Goal: Task Accomplishment & Management: Complete application form

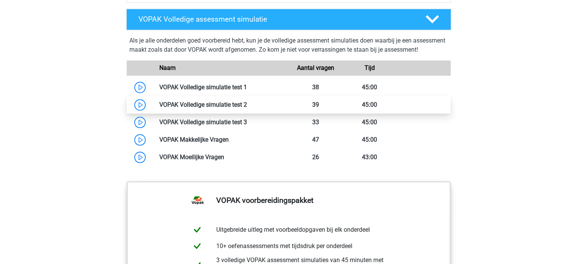
scroll to position [657, 0]
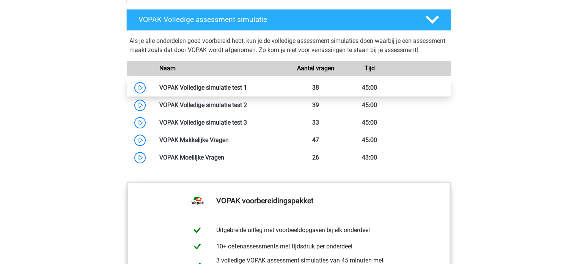
click at [247, 91] on link at bounding box center [247, 87] width 0 height 7
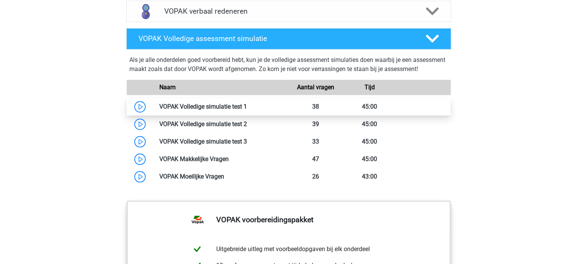
scroll to position [638, 0]
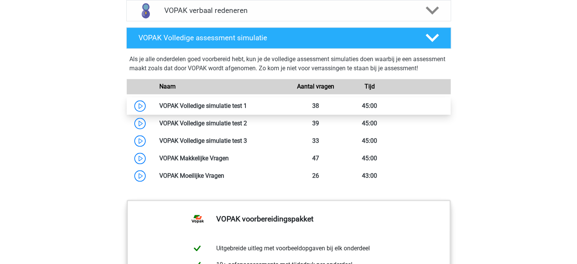
click at [247, 109] on link at bounding box center [247, 105] width 0 height 7
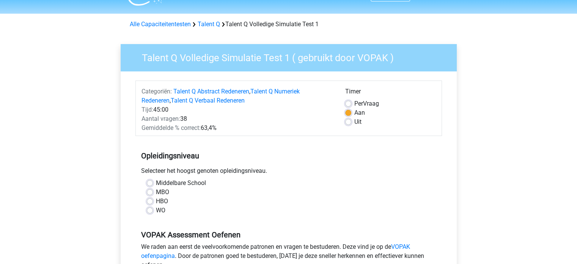
scroll to position [15, 0]
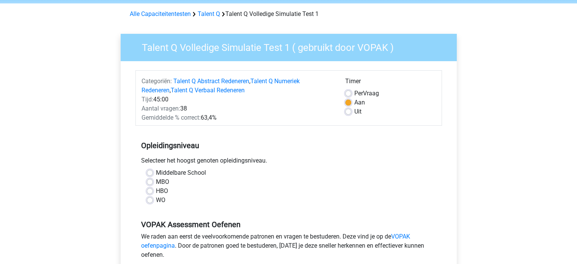
scroll to position [28, 0]
click at [156, 189] on label "HBO" at bounding box center [162, 191] width 12 height 9
click at [150, 189] on input "HBO" at bounding box center [150, 191] width 6 height 8
radio input "true"
click at [156, 181] on label "MBO" at bounding box center [162, 182] width 13 height 9
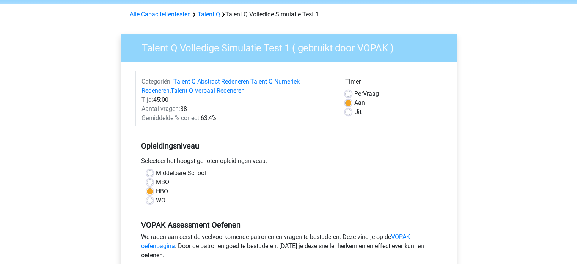
click at [150, 181] on input "MBO" at bounding box center [150, 182] width 6 height 8
radio input "true"
click at [156, 191] on label "HBO" at bounding box center [162, 191] width 12 height 9
click at [150, 191] on input "HBO" at bounding box center [150, 191] width 6 height 8
radio input "true"
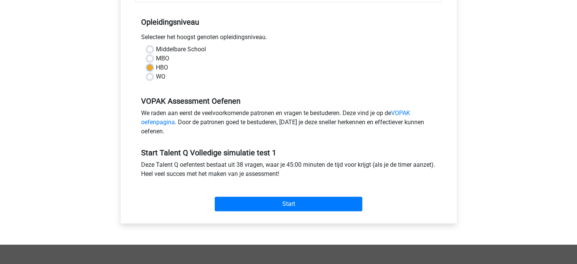
scroll to position [153, 0]
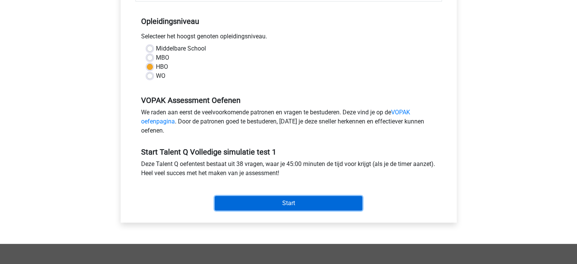
click at [285, 208] on input "Start" at bounding box center [289, 203] width 148 height 14
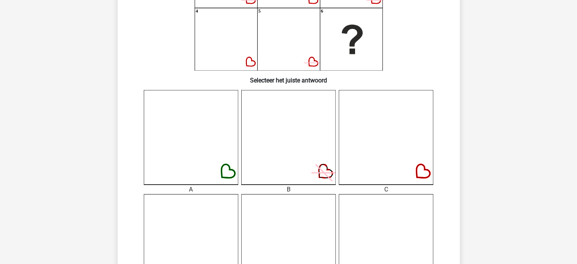
scroll to position [125, 0]
click at [396, 157] on icon at bounding box center [386, 136] width 94 height 94
click at [419, 168] on icon at bounding box center [386, 136] width 94 height 94
drag, startPoint x: 386, startPoint y: 186, endPoint x: 369, endPoint y: 149, distance: 40.4
click at [369, 149] on div "C" at bounding box center [386, 141] width 98 height 104
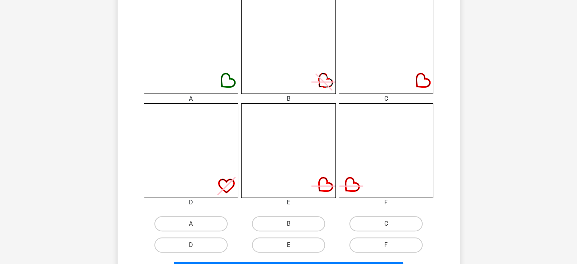
scroll to position [246, 0]
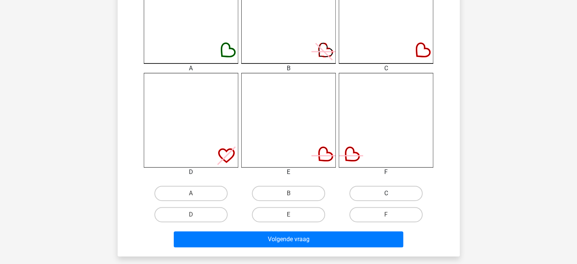
click at [389, 192] on label "C" at bounding box center [386, 193] width 73 height 15
click at [389, 193] on input "C" at bounding box center [388, 195] width 5 height 5
radio input "true"
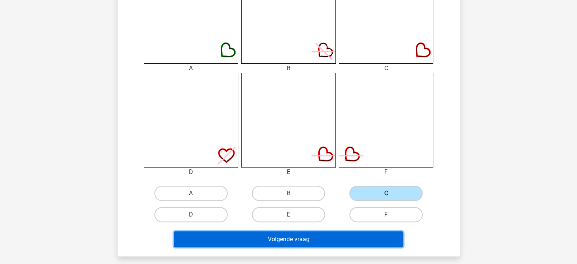
click at [299, 239] on button "Volgende vraag" at bounding box center [289, 239] width 230 height 16
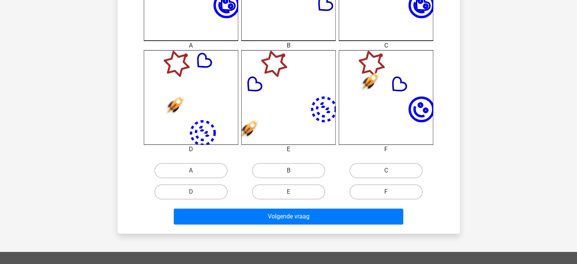
scroll to position [269, 0]
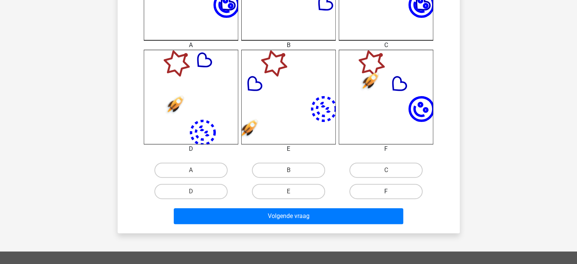
click at [384, 189] on label "F" at bounding box center [386, 191] width 73 height 15
click at [386, 191] on input "F" at bounding box center [388, 193] width 5 height 5
radio input "true"
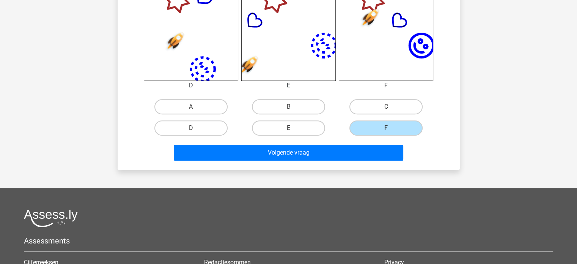
scroll to position [347, 0]
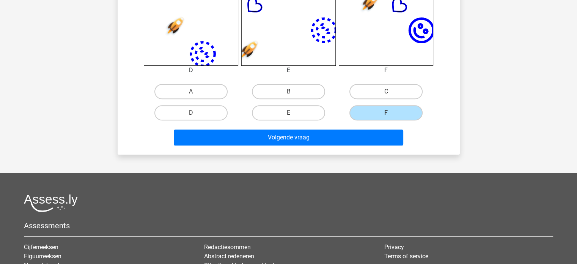
click at [296, 128] on div "Volgende vraag" at bounding box center [289, 135] width 318 height 25
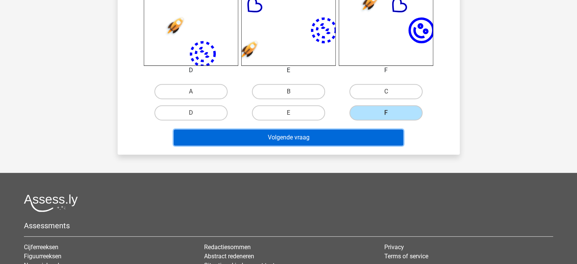
click at [295, 136] on button "Volgende vraag" at bounding box center [289, 137] width 230 height 16
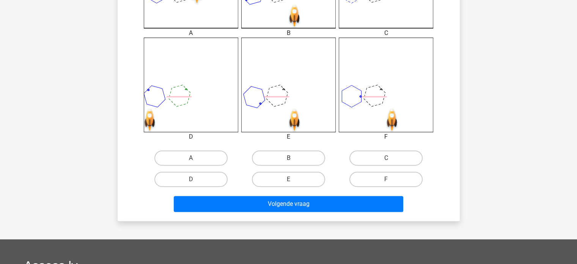
scroll to position [281, 0]
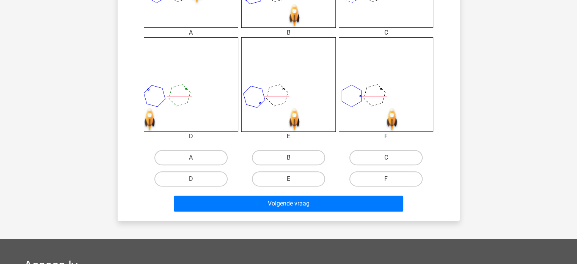
click at [299, 155] on label "B" at bounding box center [288, 157] width 73 height 15
click at [293, 157] on input "B" at bounding box center [290, 159] width 5 height 5
radio input "true"
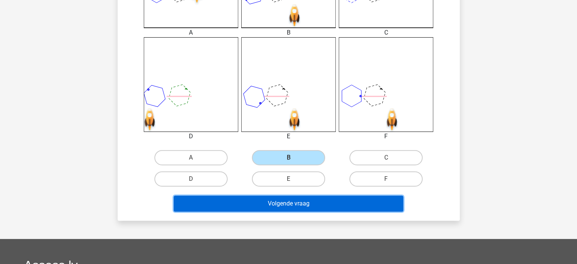
click at [287, 202] on button "Volgende vraag" at bounding box center [289, 203] width 230 height 16
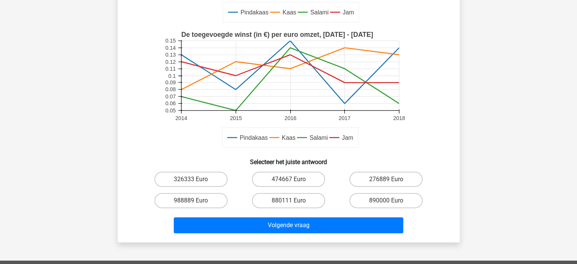
scroll to position [169, 0]
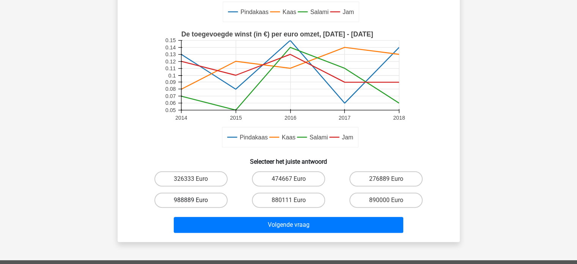
click at [186, 198] on label "988889 Euro" at bounding box center [190, 199] width 73 height 15
click at [191, 200] on input "988889 Euro" at bounding box center [193, 202] width 5 height 5
radio input "true"
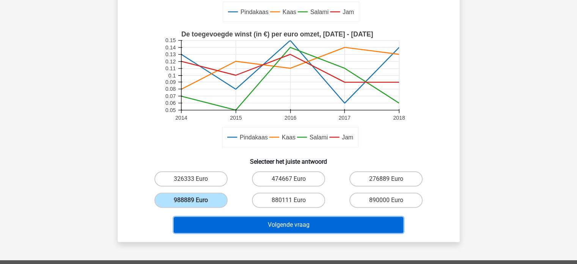
click at [276, 226] on button "Volgende vraag" at bounding box center [289, 225] width 230 height 16
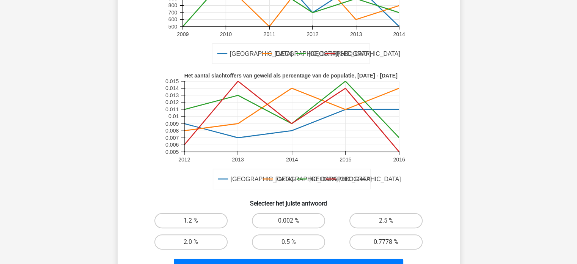
scroll to position [139, 0]
click at [291, 220] on input "0.002 %" at bounding box center [290, 222] width 5 height 5
radio input "true"
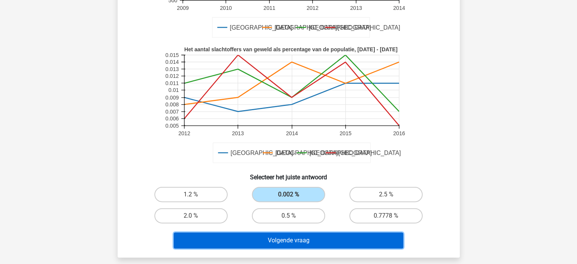
click at [294, 238] on button "Volgende vraag" at bounding box center [289, 240] width 230 height 16
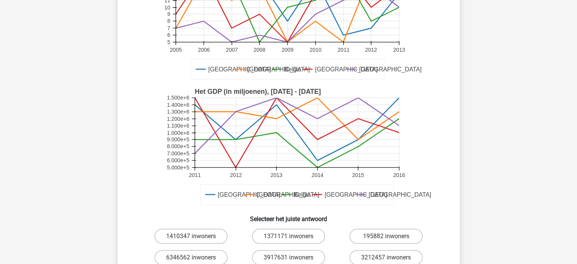
scroll to position [113, 0]
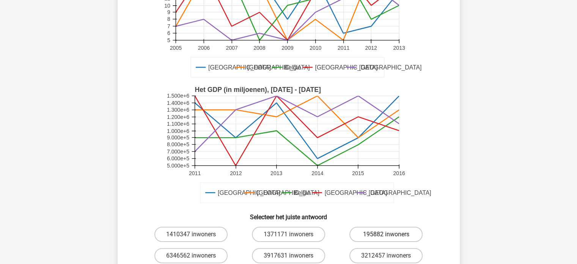
click at [367, 235] on label "195882 inwoners" at bounding box center [386, 234] width 73 height 15
click at [386, 235] on input "195882 inwoners" at bounding box center [388, 236] width 5 height 5
radio input "true"
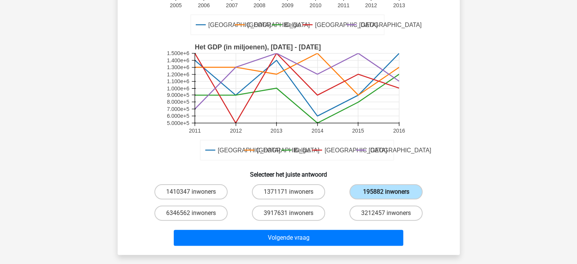
scroll to position [156, 0]
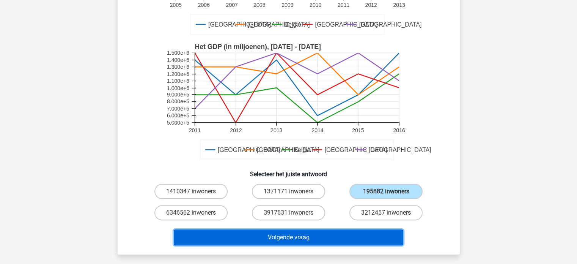
click at [354, 231] on button "Volgende vraag" at bounding box center [289, 237] width 230 height 16
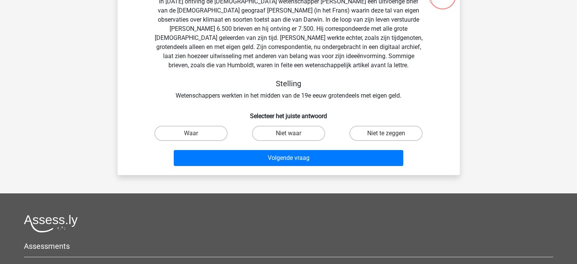
scroll to position [49, 0]
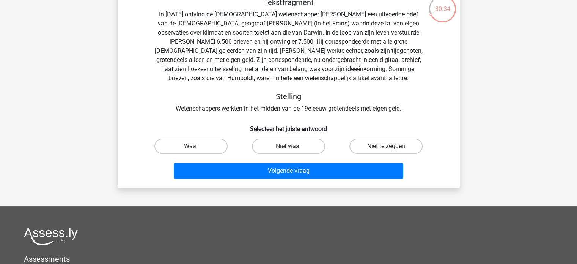
click at [391, 144] on label "Niet te zeggen" at bounding box center [386, 146] width 73 height 15
click at [391, 146] on input "Niet te zeggen" at bounding box center [388, 148] width 5 height 5
radio input "true"
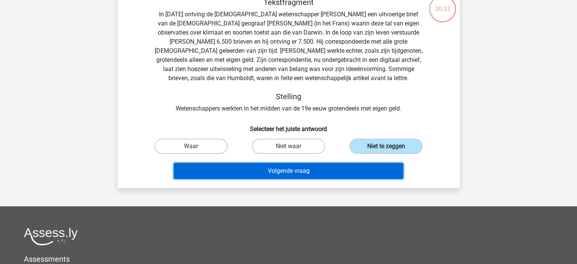
click at [293, 169] on button "Volgende vraag" at bounding box center [289, 171] width 230 height 16
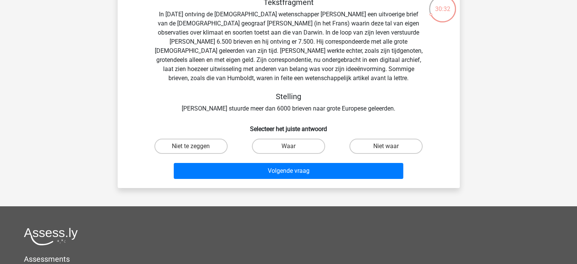
scroll to position [35, 0]
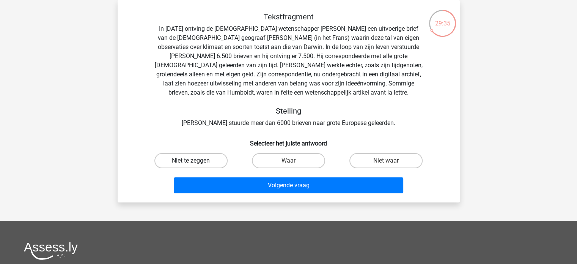
click at [213, 159] on label "Niet te zeggen" at bounding box center [190, 160] width 73 height 15
click at [196, 161] on input "Niet te zeggen" at bounding box center [193, 163] width 5 height 5
radio input "true"
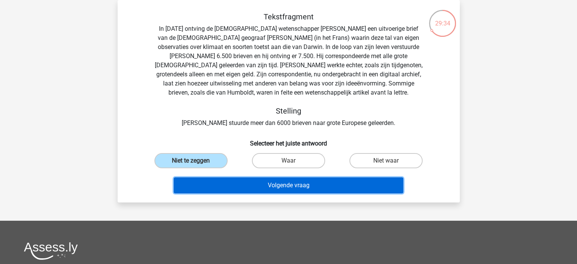
click at [276, 183] on button "Volgende vraag" at bounding box center [289, 185] width 230 height 16
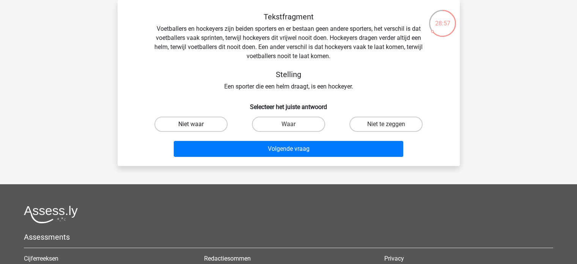
click at [189, 123] on label "Niet waar" at bounding box center [190, 124] width 73 height 15
click at [191, 124] on input "Niet waar" at bounding box center [193, 126] width 5 height 5
radio input "true"
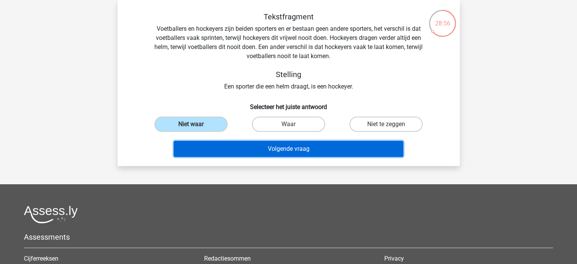
click at [275, 147] on button "Volgende vraag" at bounding box center [289, 149] width 230 height 16
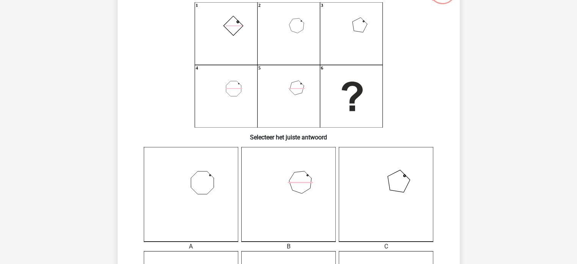
scroll to position [67, 0]
click at [234, 31] on icon "1 2 3 4 5 6" at bounding box center [289, 65] width 306 height 125
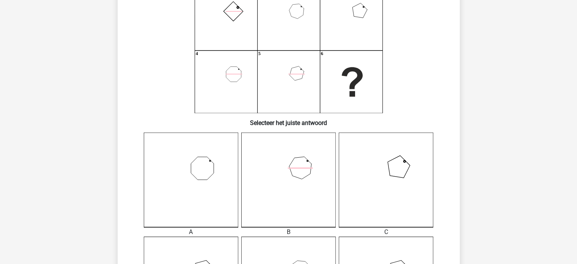
scroll to position [71, 0]
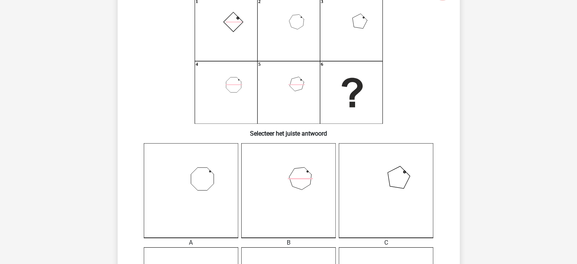
click at [298, 176] on icon at bounding box center [288, 190] width 94 height 94
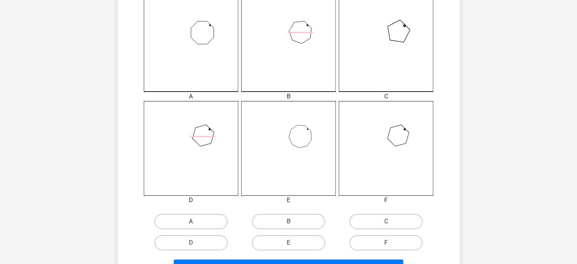
scroll to position [218, 0]
click at [287, 220] on label "B" at bounding box center [288, 220] width 73 height 15
click at [288, 220] on input "B" at bounding box center [290, 222] width 5 height 5
radio input "true"
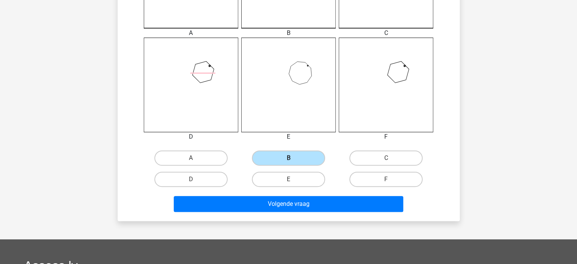
scroll to position [283, 0]
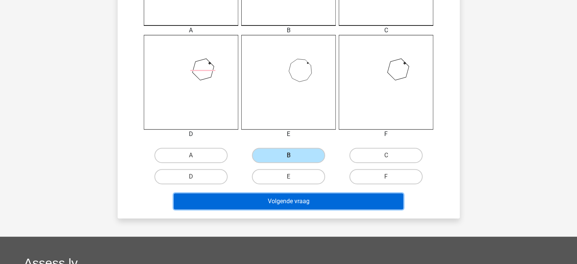
click at [288, 198] on button "Volgende vraag" at bounding box center [289, 201] width 230 height 16
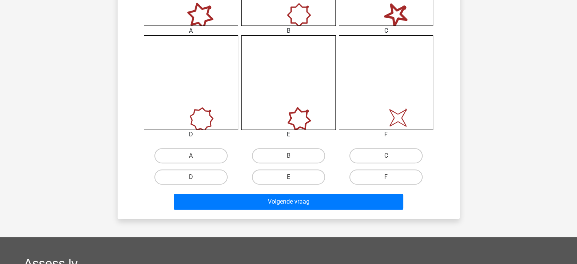
scroll to position [284, 0]
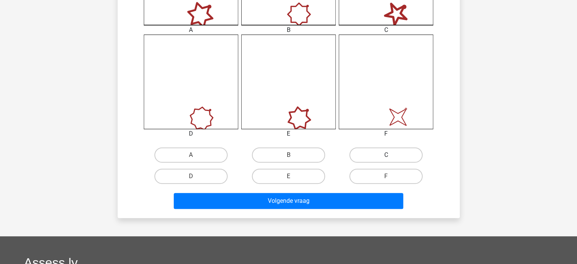
click at [389, 151] on label "C" at bounding box center [386, 154] width 73 height 15
click at [389, 155] on input "C" at bounding box center [388, 157] width 5 height 5
radio input "true"
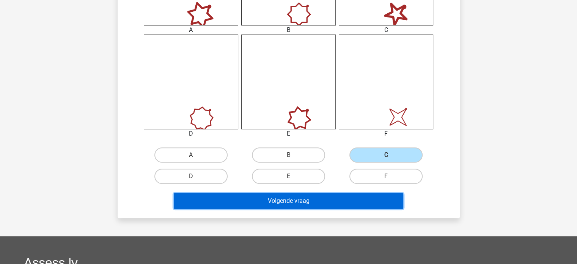
click at [307, 194] on button "Volgende vraag" at bounding box center [289, 201] width 230 height 16
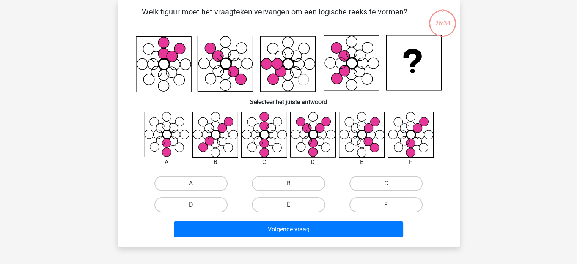
scroll to position [35, 0]
click at [377, 182] on label "C" at bounding box center [386, 183] width 73 height 15
click at [386, 183] on input "C" at bounding box center [388, 185] width 5 height 5
radio input "true"
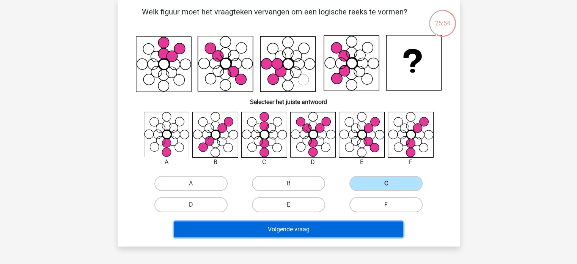
click at [307, 229] on button "Volgende vraag" at bounding box center [289, 229] width 230 height 16
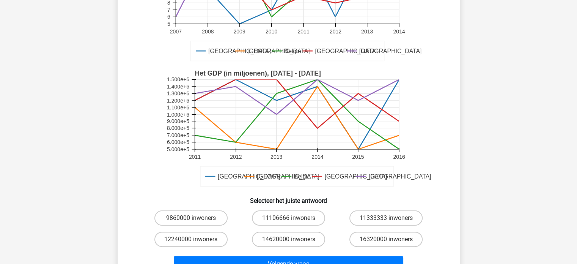
scroll to position [131, 0]
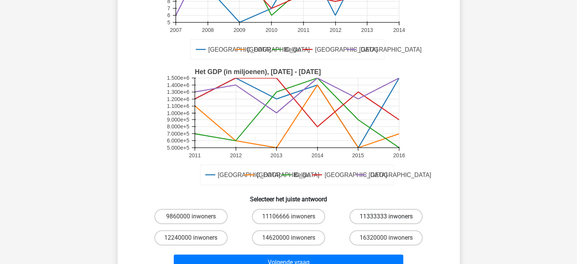
click at [389, 215] on label "11333333 inwoners" at bounding box center [386, 216] width 73 height 15
click at [389, 216] on input "11333333 inwoners" at bounding box center [388, 218] width 5 height 5
radio input "true"
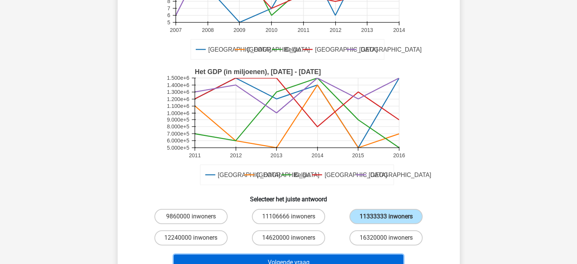
click at [351, 256] on button "Volgende vraag" at bounding box center [289, 262] width 230 height 16
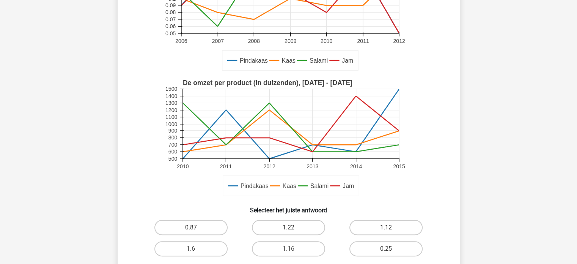
scroll to position [131, 0]
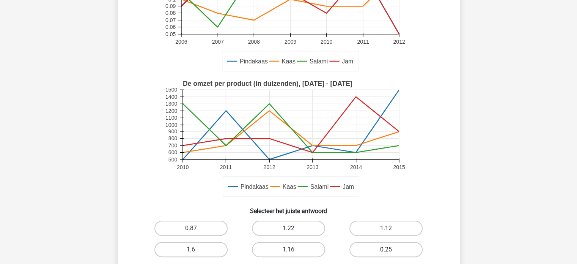
click at [389, 246] on label "0.25" at bounding box center [386, 249] width 73 height 15
click at [389, 249] on input "0.25" at bounding box center [388, 251] width 5 height 5
radio input "true"
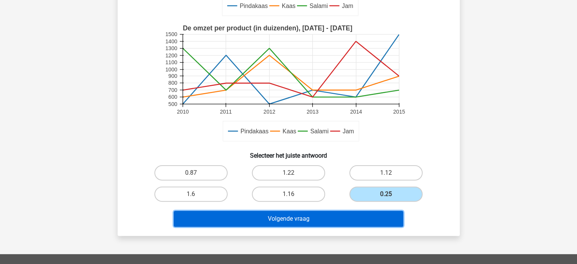
click at [290, 216] on button "Volgende vraag" at bounding box center [289, 219] width 230 height 16
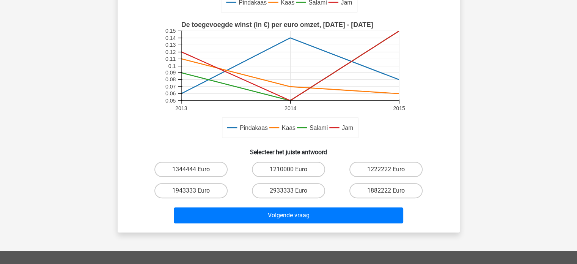
scroll to position [178, 0]
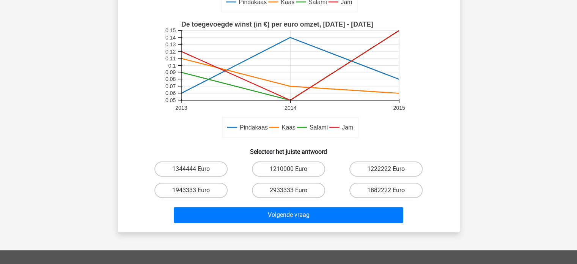
click at [372, 167] on label "1222222 Euro" at bounding box center [386, 168] width 73 height 15
click at [386, 169] on input "1222222 Euro" at bounding box center [388, 171] width 5 height 5
radio input "true"
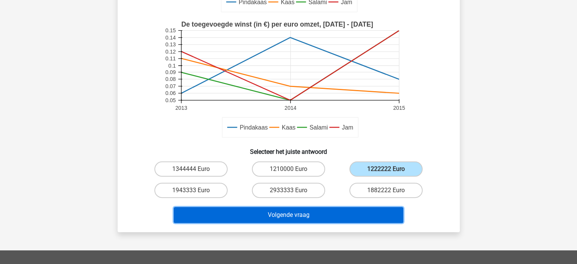
click at [319, 214] on button "Volgende vraag" at bounding box center [289, 215] width 230 height 16
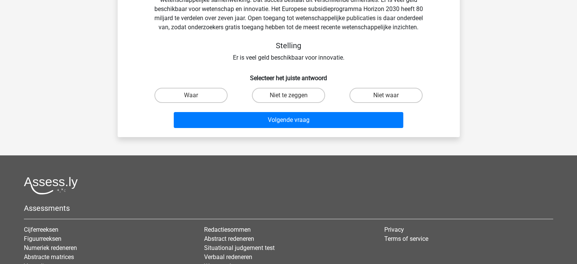
scroll to position [35, 0]
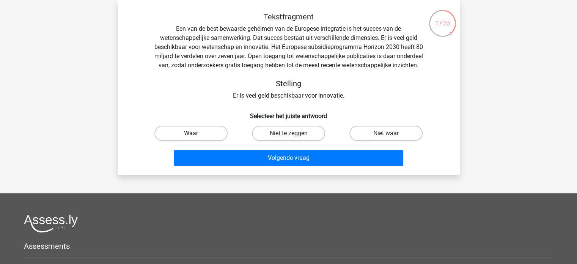
click at [204, 141] on label "Waar" at bounding box center [190, 133] width 73 height 15
click at [196, 138] on input "Waar" at bounding box center [193, 135] width 5 height 5
radio input "true"
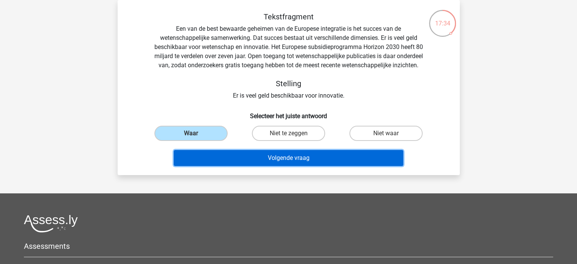
click at [289, 164] on button "Volgende vraag" at bounding box center [289, 158] width 230 height 16
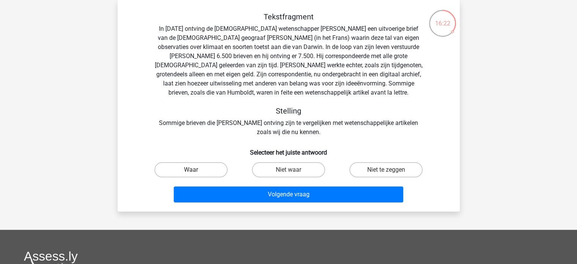
click at [202, 171] on label "Waar" at bounding box center [190, 169] width 73 height 15
click at [196, 171] on input "Waar" at bounding box center [193, 172] width 5 height 5
radio input "true"
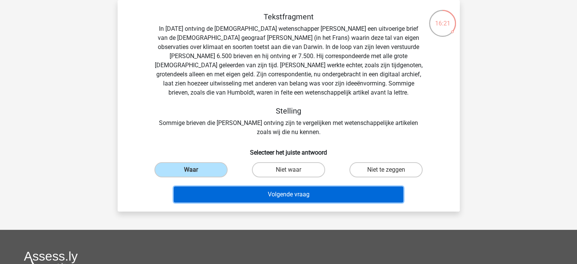
click at [283, 195] on button "Volgende vraag" at bounding box center [289, 194] width 230 height 16
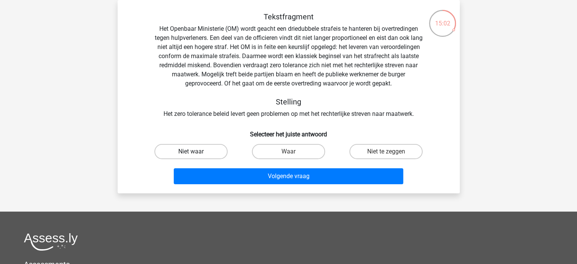
click at [206, 150] on label "Niet waar" at bounding box center [190, 151] width 73 height 15
click at [196, 151] on input "Niet waar" at bounding box center [193, 153] width 5 height 5
radio input "true"
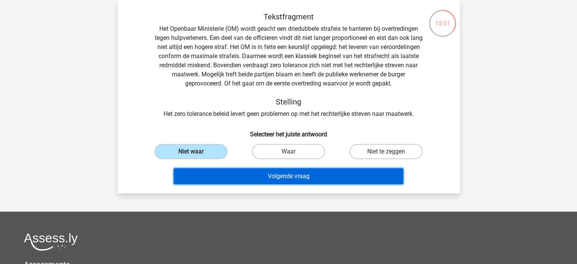
click at [279, 171] on button "Volgende vraag" at bounding box center [289, 176] width 230 height 16
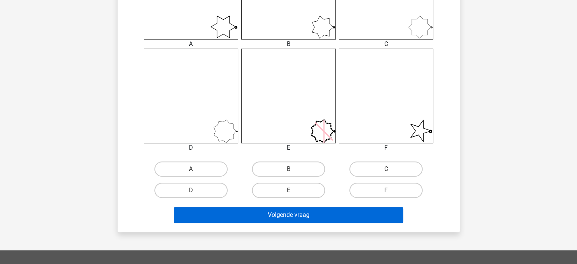
scroll to position [270, 0]
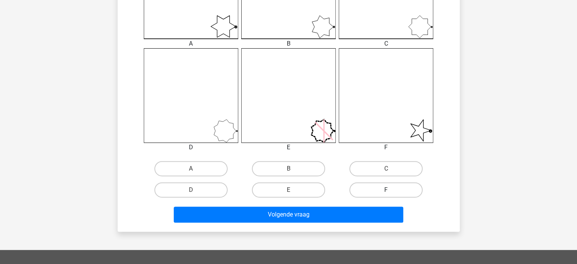
click at [395, 184] on label "F" at bounding box center [386, 189] width 73 height 15
click at [391, 190] on input "F" at bounding box center [388, 192] width 5 height 5
radio input "true"
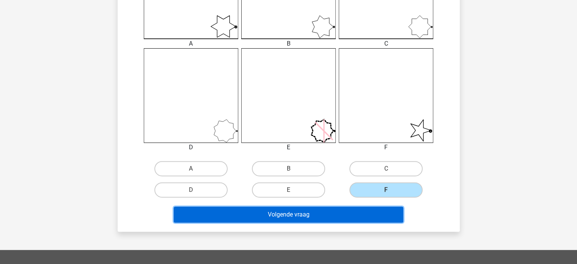
click at [324, 211] on button "Volgende vraag" at bounding box center [289, 214] width 230 height 16
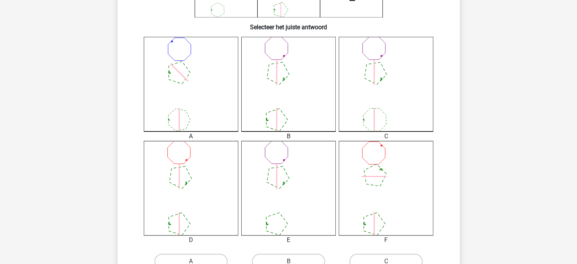
scroll to position [178, 0]
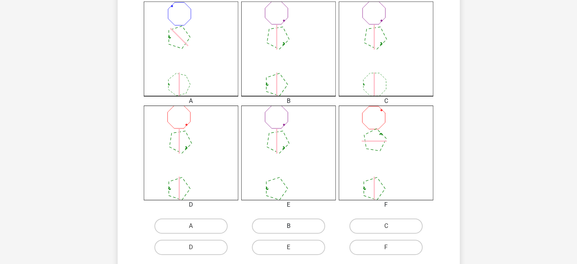
click at [290, 224] on label "B" at bounding box center [288, 225] width 73 height 15
click at [290, 226] on input "B" at bounding box center [290, 228] width 5 height 5
radio input "true"
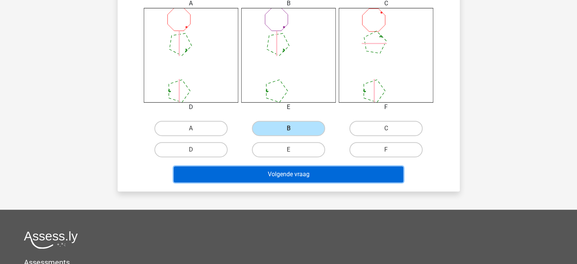
click at [294, 177] on button "Volgende vraag" at bounding box center [289, 174] width 230 height 16
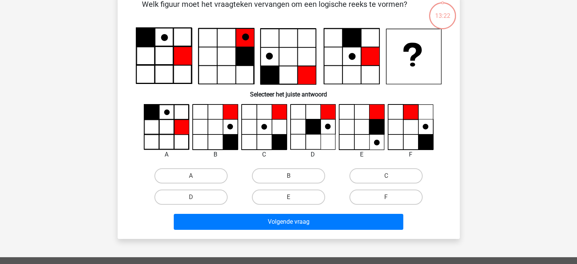
scroll to position [35, 0]
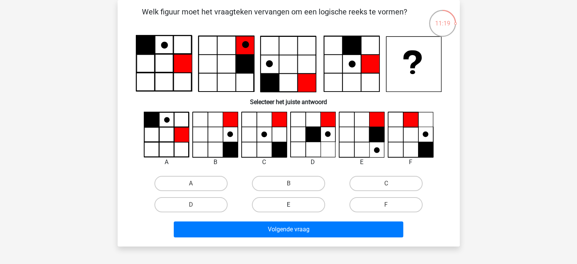
click at [301, 203] on label "E" at bounding box center [288, 204] width 73 height 15
click at [293, 205] on input "E" at bounding box center [290, 207] width 5 height 5
radio input "true"
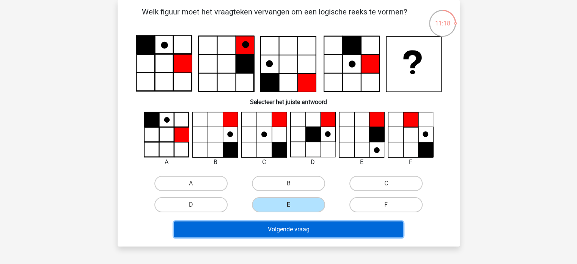
click at [294, 229] on button "Volgende vraag" at bounding box center [289, 229] width 230 height 16
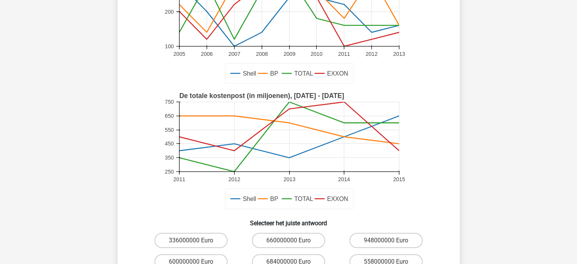
scroll to position [151, 0]
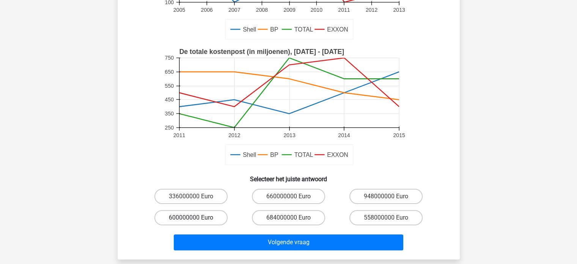
click at [205, 217] on label "600000000 Euro" at bounding box center [190, 217] width 73 height 15
click at [196, 217] on input "600000000 Euro" at bounding box center [193, 219] width 5 height 5
radio input "true"
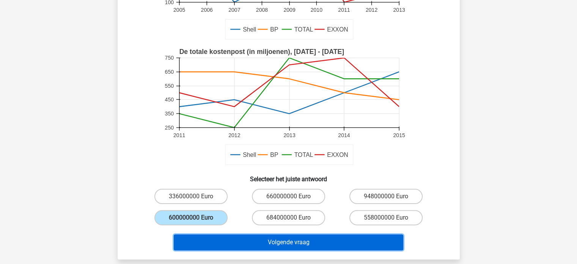
click at [258, 243] on button "Volgende vraag" at bounding box center [289, 242] width 230 height 16
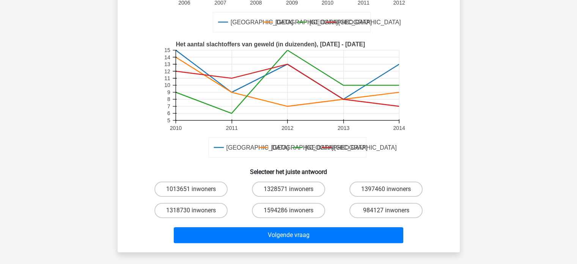
scroll to position [160, 0]
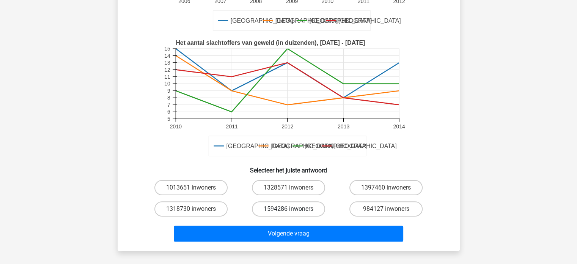
click at [275, 208] on label "1594286 inwoners" at bounding box center [288, 208] width 73 height 15
click at [288, 209] on input "1594286 inwoners" at bounding box center [290, 211] width 5 height 5
radio input "true"
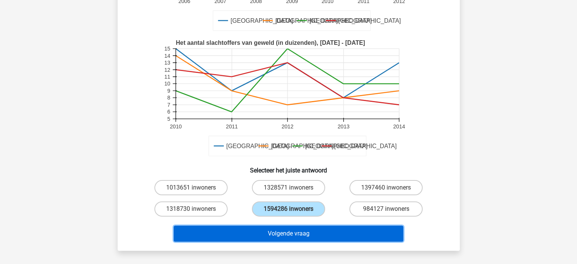
click at [280, 232] on button "Volgende vraag" at bounding box center [289, 233] width 230 height 16
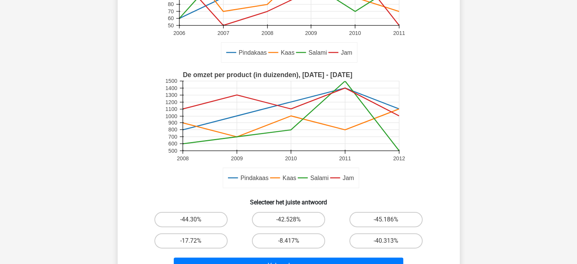
scroll to position [147, 0]
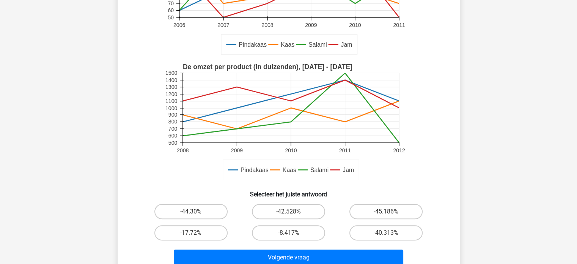
click at [367, 153] on rect at bounding box center [289, 122] width 250 height 125
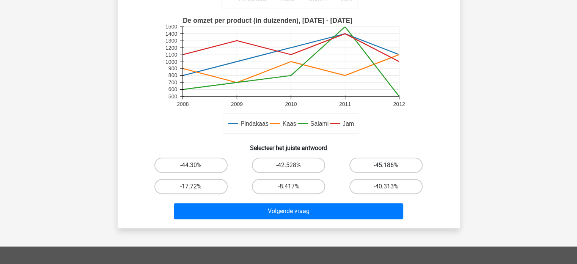
scroll to position [195, 0]
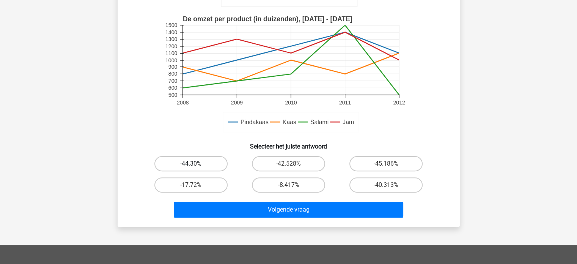
click at [209, 161] on label "-44.30%" at bounding box center [190, 163] width 73 height 15
click at [196, 164] on input "-44.30%" at bounding box center [193, 166] width 5 height 5
radio input "true"
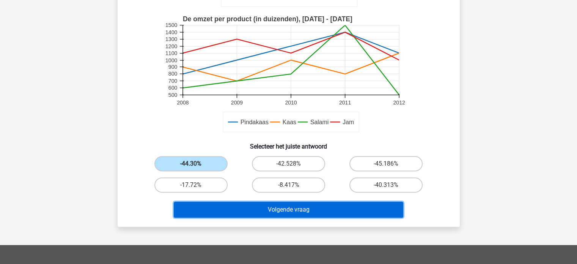
click at [302, 213] on button "Volgende vraag" at bounding box center [289, 210] width 230 height 16
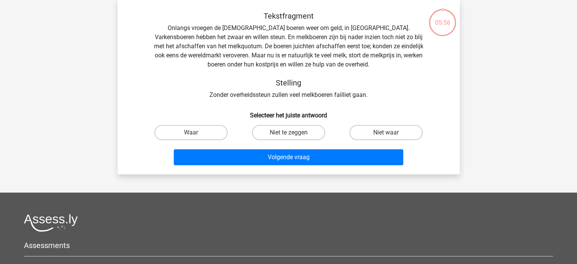
scroll to position [35, 0]
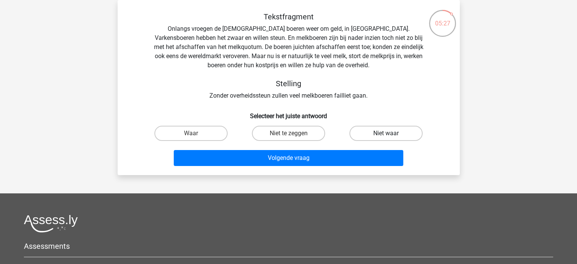
click at [380, 130] on label "Niet waar" at bounding box center [386, 133] width 73 height 15
click at [386, 133] on input "Niet waar" at bounding box center [388, 135] width 5 height 5
radio input "true"
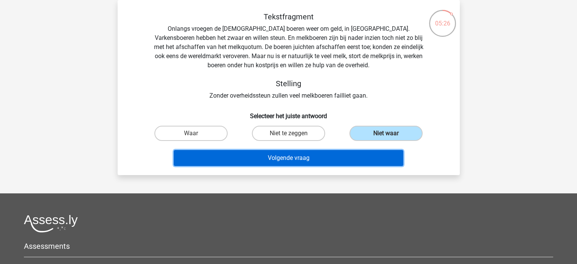
click at [303, 157] on button "Volgende vraag" at bounding box center [289, 158] width 230 height 16
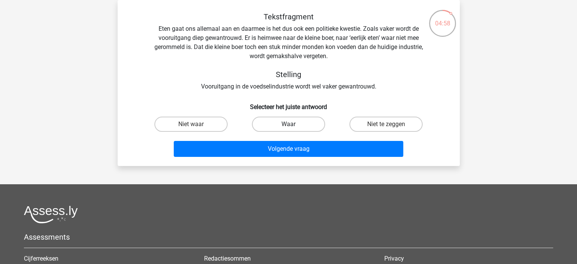
click at [279, 123] on label "Waar" at bounding box center [288, 124] width 73 height 15
click at [288, 124] on input "Waar" at bounding box center [290, 126] width 5 height 5
radio input "true"
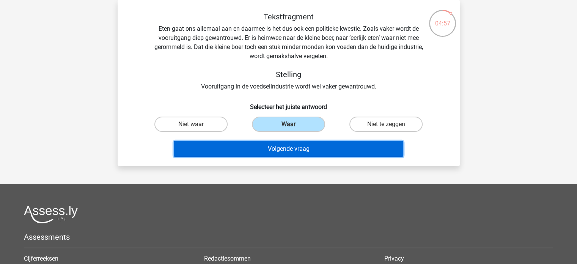
click at [279, 145] on button "Volgende vraag" at bounding box center [289, 149] width 230 height 16
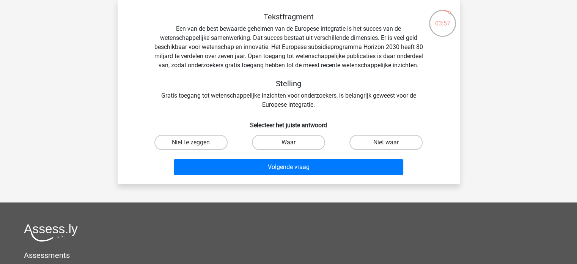
click at [294, 150] on label "Waar" at bounding box center [288, 142] width 73 height 15
click at [293, 147] on input "Waar" at bounding box center [290, 144] width 5 height 5
radio input "true"
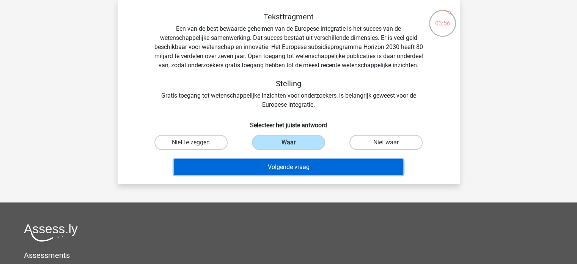
click at [293, 175] on button "Volgende vraag" at bounding box center [289, 167] width 230 height 16
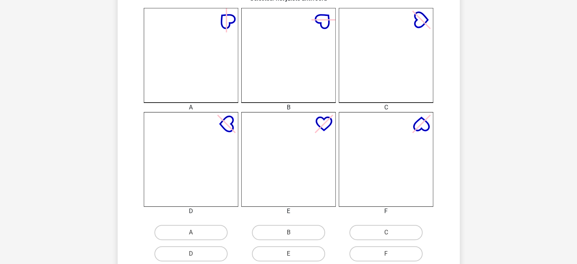
scroll to position [209, 0]
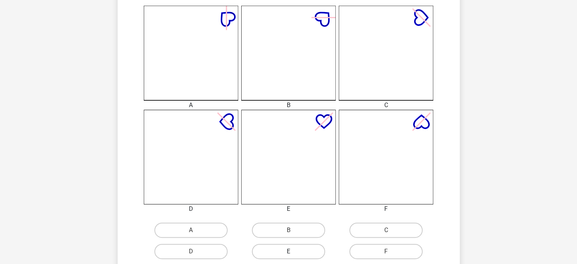
click at [298, 248] on label "E" at bounding box center [288, 251] width 73 height 15
click at [293, 251] on input "E" at bounding box center [290, 253] width 5 height 5
radio input "true"
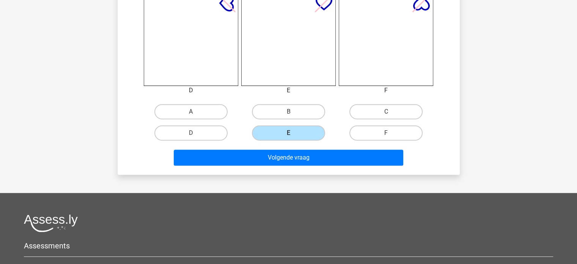
scroll to position [331, 0]
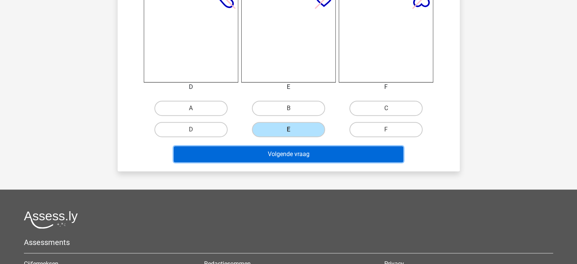
click at [319, 156] on button "Volgende vraag" at bounding box center [289, 154] width 230 height 16
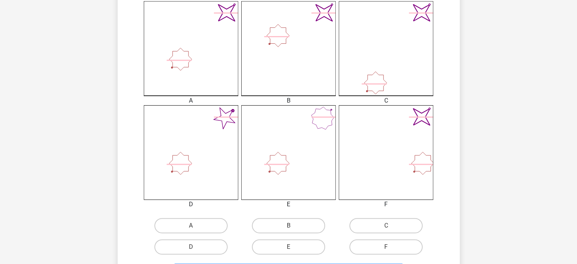
scroll to position [214, 0]
click at [388, 223] on label "C" at bounding box center [386, 224] width 73 height 15
click at [388, 225] on input "C" at bounding box center [388, 227] width 5 height 5
radio input "true"
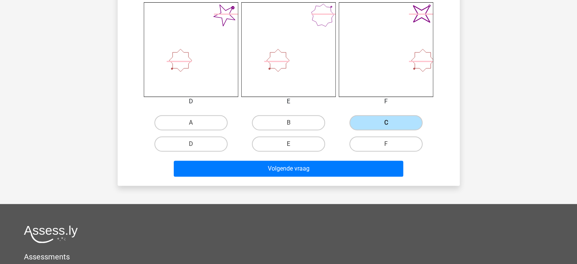
scroll to position [318, 0]
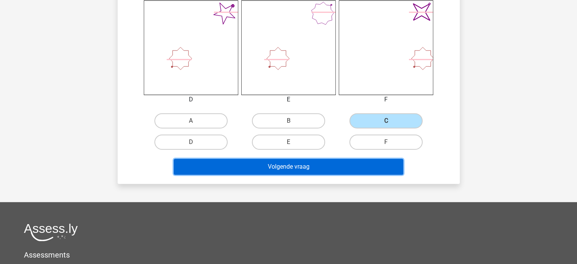
click at [331, 165] on button "Volgende vraag" at bounding box center [289, 167] width 230 height 16
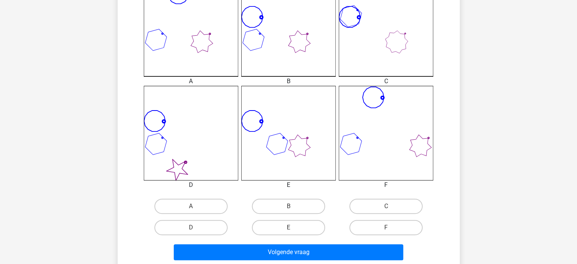
scroll to position [237, 0]
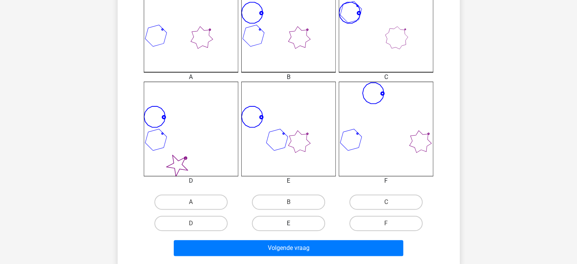
click at [284, 220] on label "E" at bounding box center [288, 223] width 73 height 15
click at [288, 223] on input "E" at bounding box center [290, 225] width 5 height 5
radio input "true"
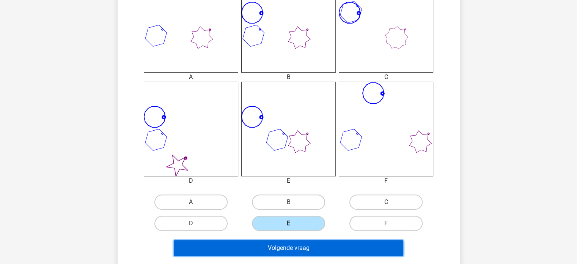
click at [290, 247] on button "Volgende vraag" at bounding box center [289, 248] width 230 height 16
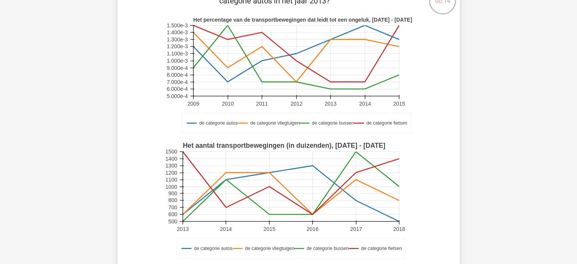
scroll to position [58, 0]
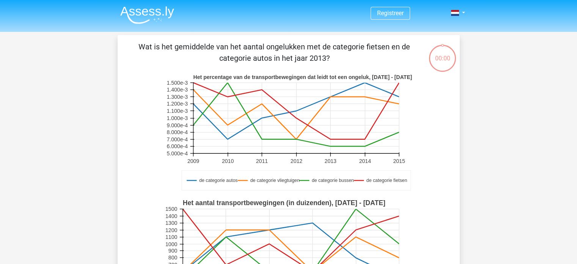
scroll to position [58, 0]
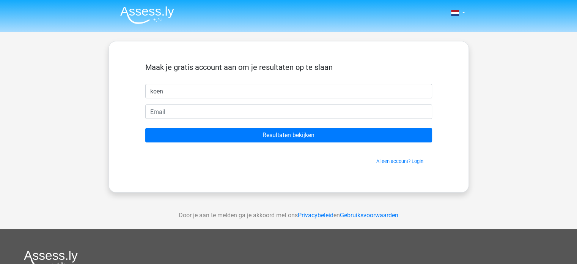
type input "koen"
click at [268, 126] on form "Maak je gratis account aan om je resultaten op te slaan koen Resultaten bekijke…" at bounding box center [288, 114] width 287 height 102
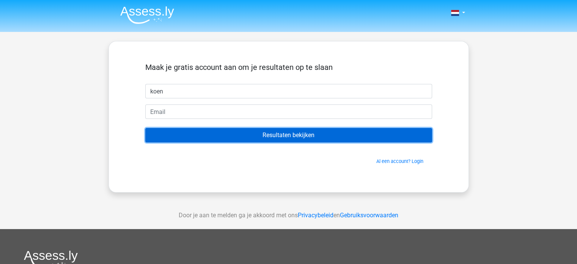
click at [270, 137] on input "Resultaten bekijken" at bounding box center [288, 135] width 287 height 14
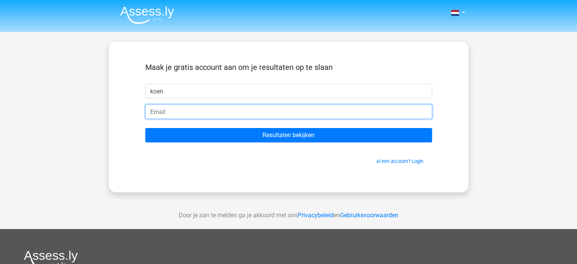
click at [185, 112] on input "email" at bounding box center [288, 111] width 287 height 14
type input "koen.mouton@telenet.be"
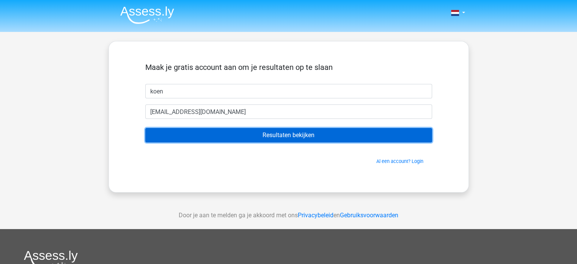
click at [266, 135] on input "Resultaten bekijken" at bounding box center [288, 135] width 287 height 14
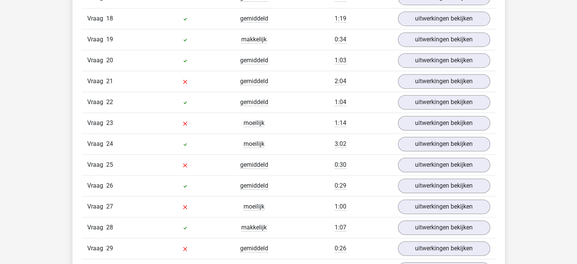
scroll to position [1188, 0]
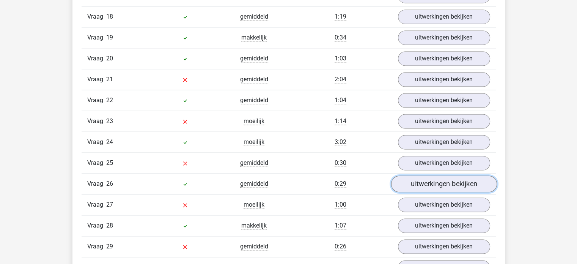
click at [454, 177] on link "uitwerkingen bekijken" at bounding box center [444, 183] width 106 height 17
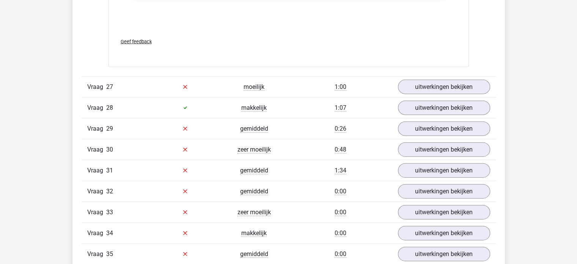
scroll to position [1718, 0]
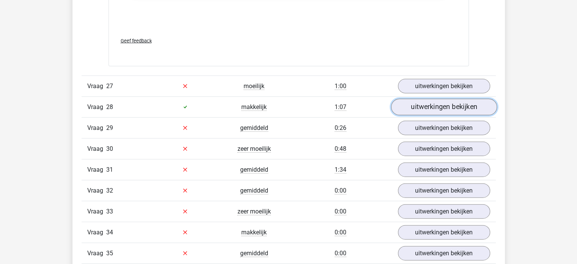
click at [449, 101] on link "uitwerkingen bekijken" at bounding box center [444, 107] width 106 height 17
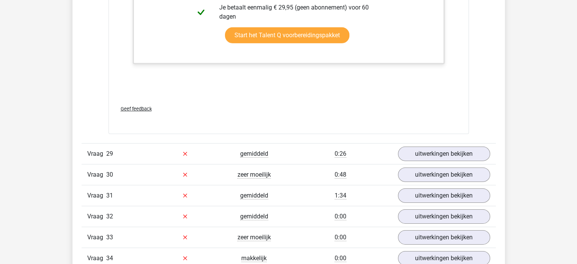
scroll to position [2392, 0]
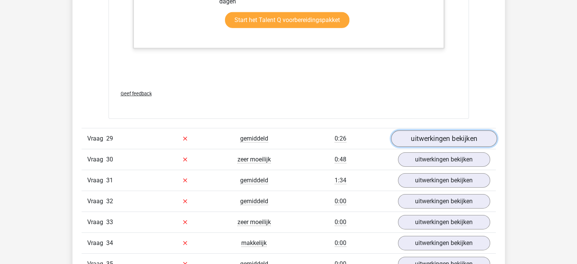
click at [450, 130] on link "uitwerkingen bekijken" at bounding box center [444, 138] width 106 height 17
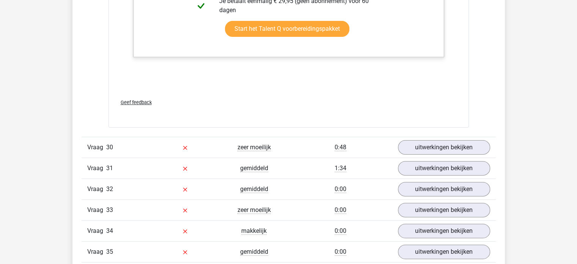
scroll to position [3089, 0]
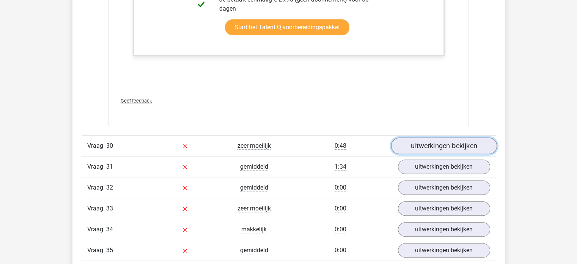
click at [460, 137] on link "uitwerkingen bekijken" at bounding box center [444, 145] width 106 height 17
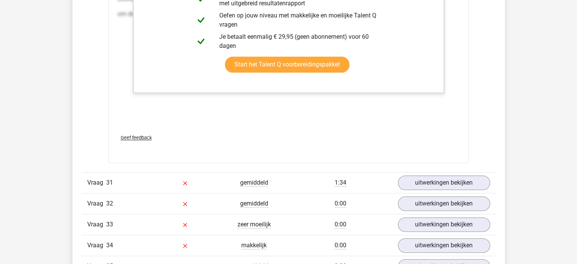
scroll to position [3767, 0]
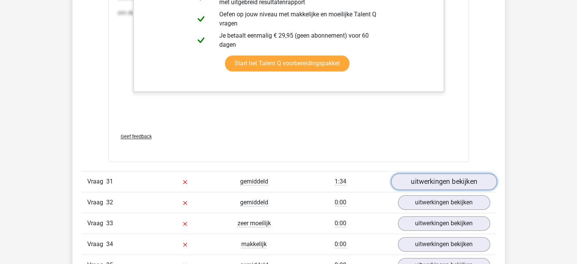
click at [450, 173] on link "uitwerkingen bekijken" at bounding box center [444, 181] width 106 height 17
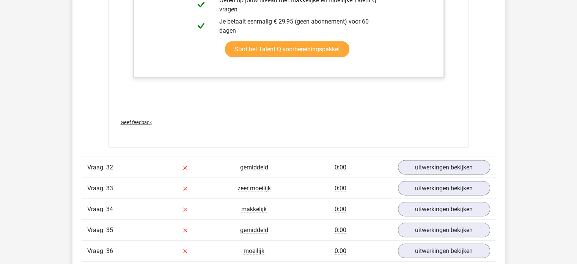
scroll to position [4431, 0]
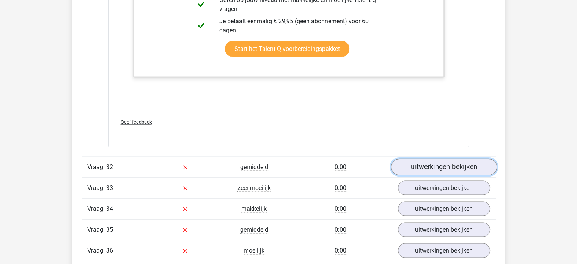
click at [451, 159] on link "uitwerkingen bekijken" at bounding box center [444, 167] width 106 height 17
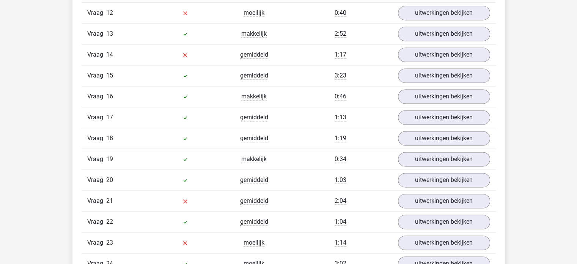
scroll to position [1066, 0]
click at [458, 90] on link "uitwerkingen bekijken" at bounding box center [444, 96] width 106 height 17
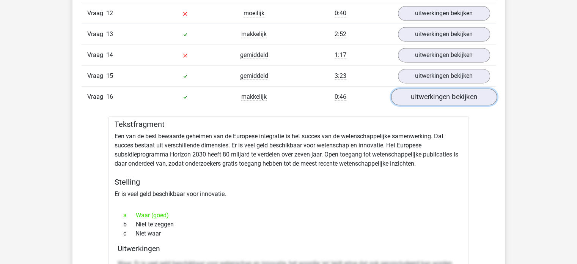
click at [457, 89] on link "uitwerkingen bekijken" at bounding box center [444, 96] width 106 height 17
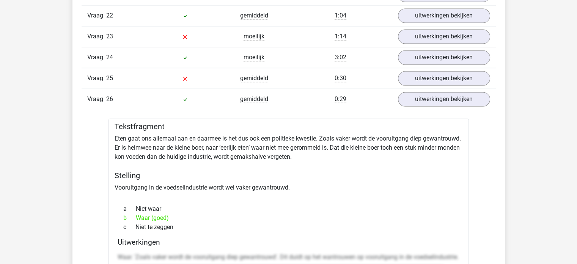
scroll to position [1274, 0]
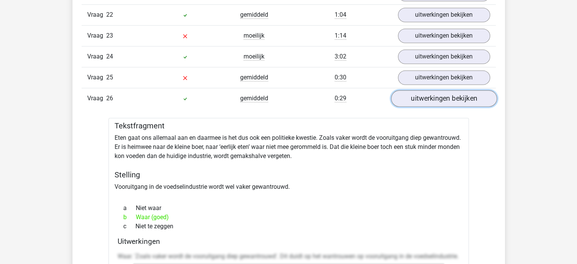
click at [448, 91] on link "uitwerkingen bekijken" at bounding box center [444, 98] width 106 height 17
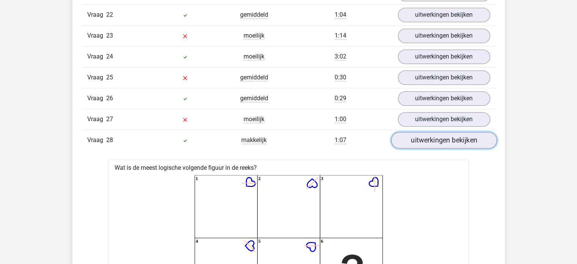
click at [445, 132] on link "uitwerkingen bekijken" at bounding box center [444, 140] width 106 height 17
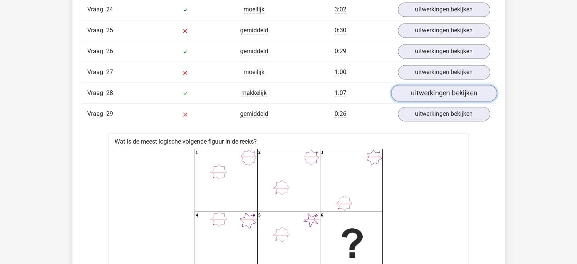
scroll to position [1321, 0]
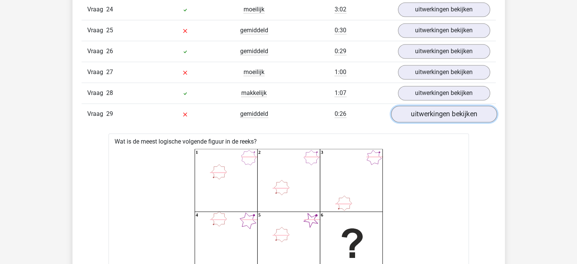
click at [444, 106] on link "uitwerkingen bekijken" at bounding box center [444, 114] width 106 height 17
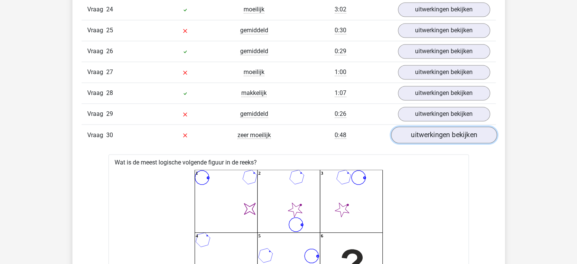
click at [444, 127] on link "uitwerkingen bekijken" at bounding box center [444, 134] width 106 height 17
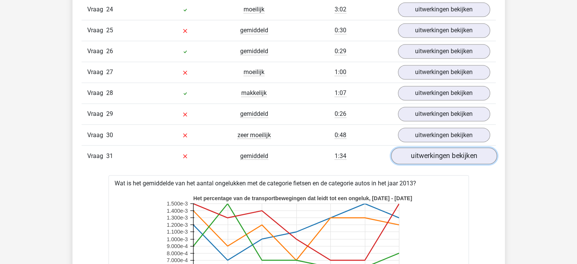
click at [442, 147] on link "uitwerkingen bekijken" at bounding box center [444, 155] width 106 height 17
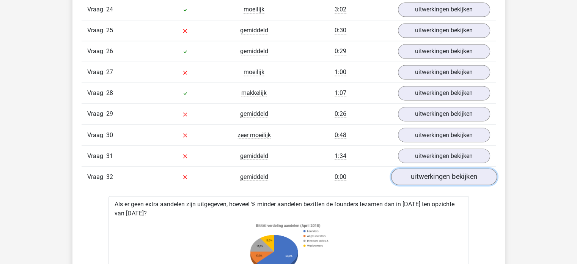
click at [441, 168] on link "uitwerkingen bekijken" at bounding box center [444, 176] width 106 height 17
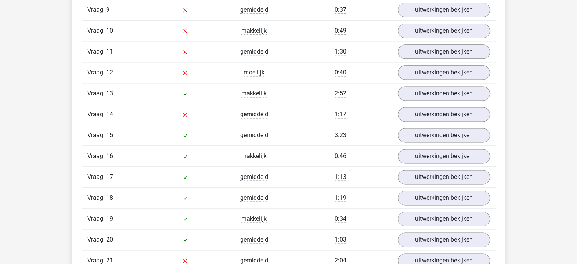
scroll to position [829, 0]
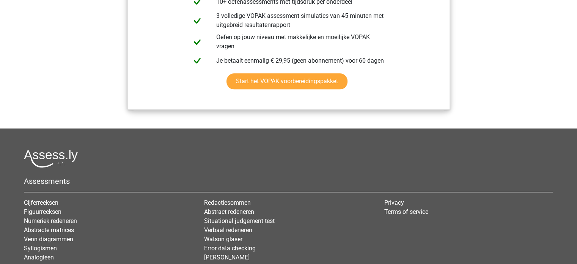
scroll to position [1046, 0]
